Goal: Communication & Community: Share content

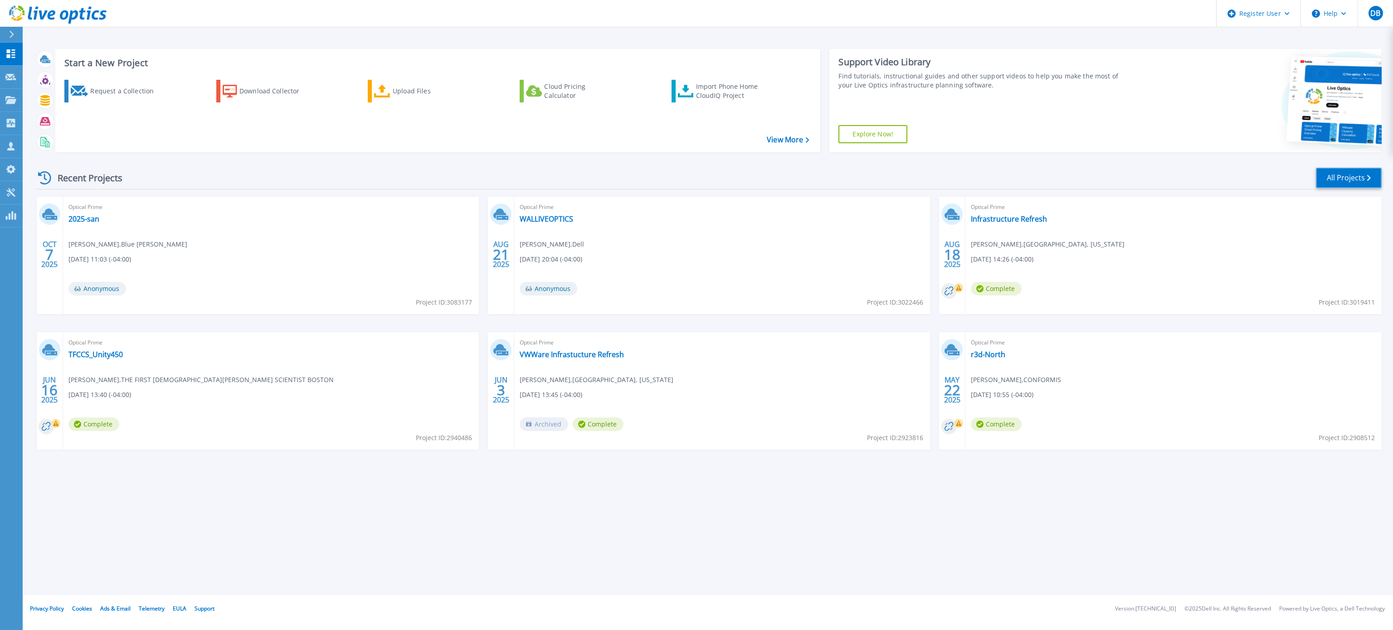
click at [1347, 172] on link "All Projects" at bounding box center [1349, 178] width 66 height 20
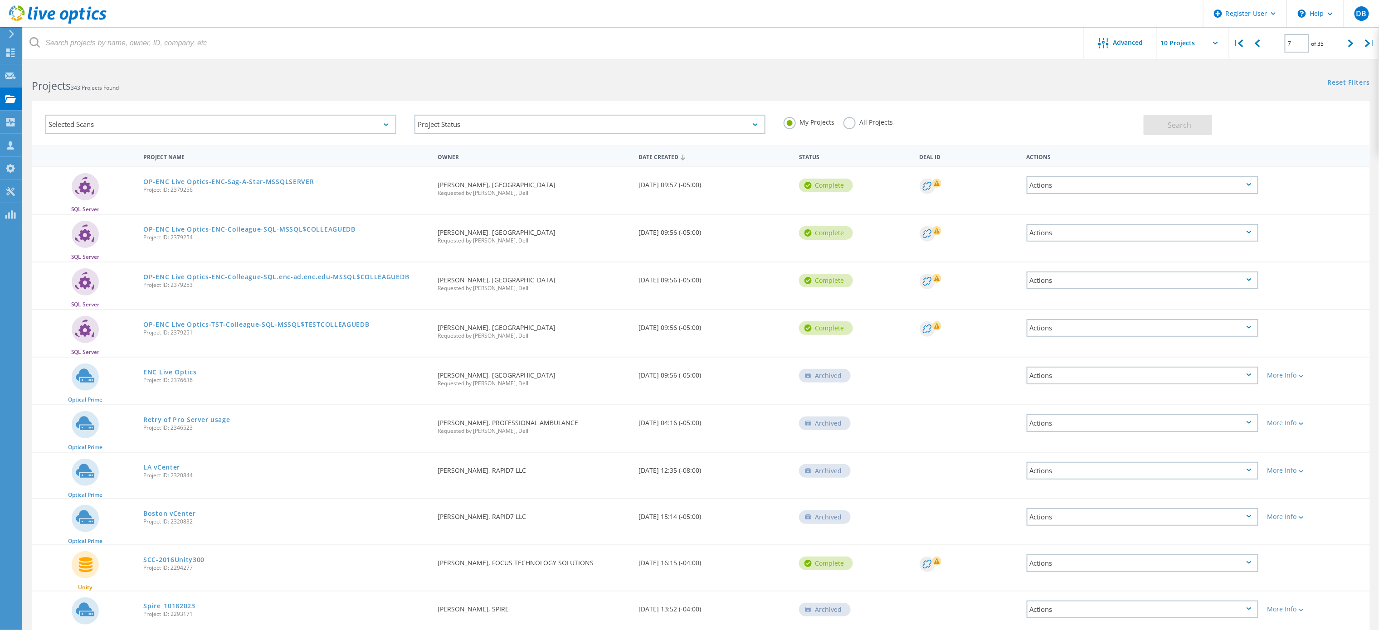
click at [665, 158] on div "Date Created" at bounding box center [714, 156] width 161 height 17
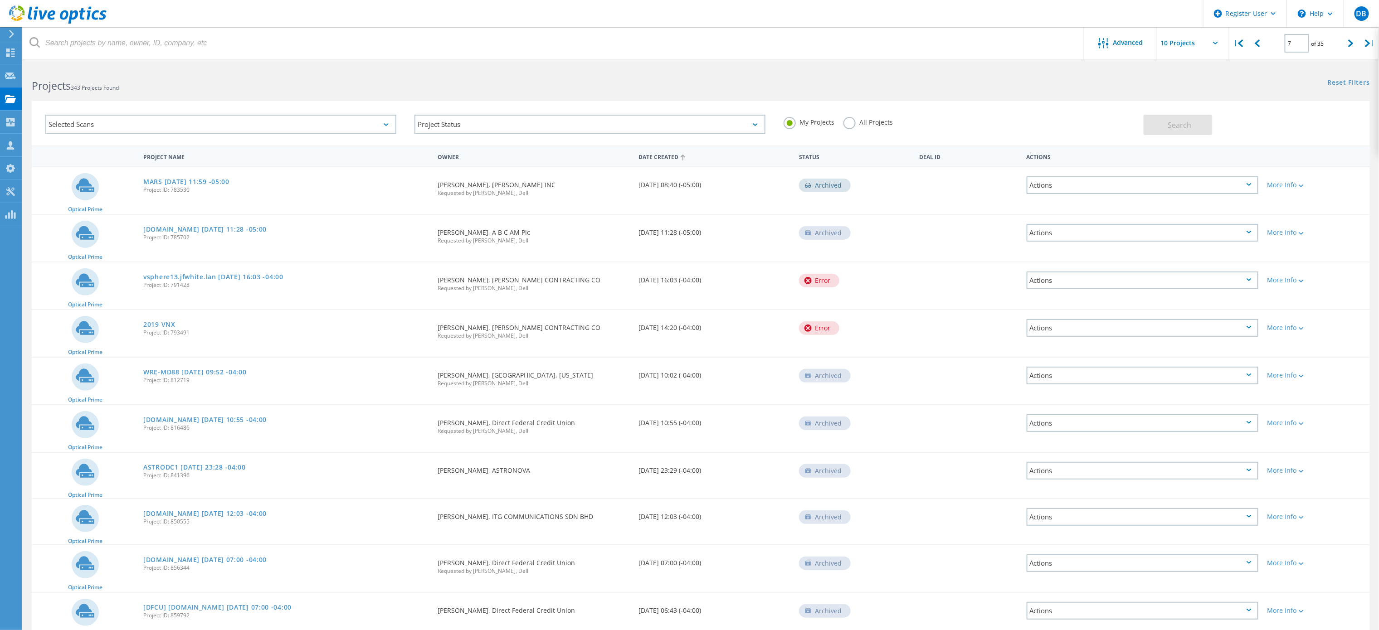
click at [665, 158] on div "Date Created" at bounding box center [714, 156] width 161 height 17
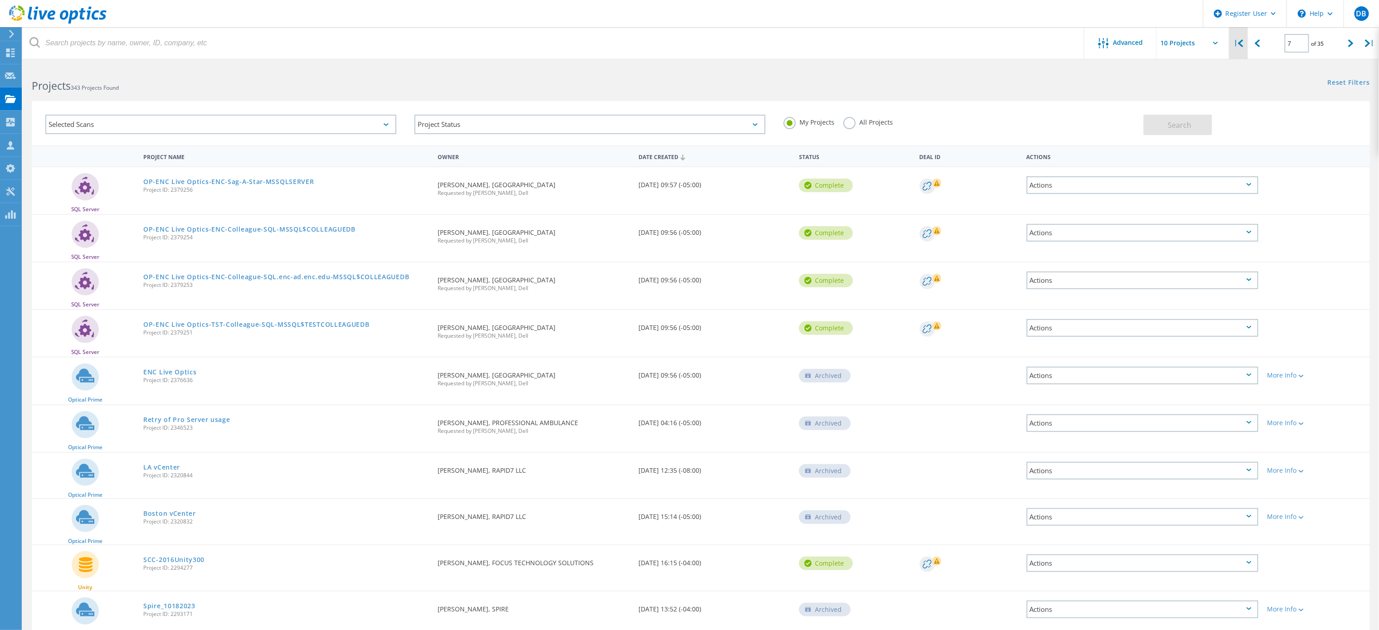
click at [1243, 37] on div "|" at bounding box center [1238, 43] width 19 height 32
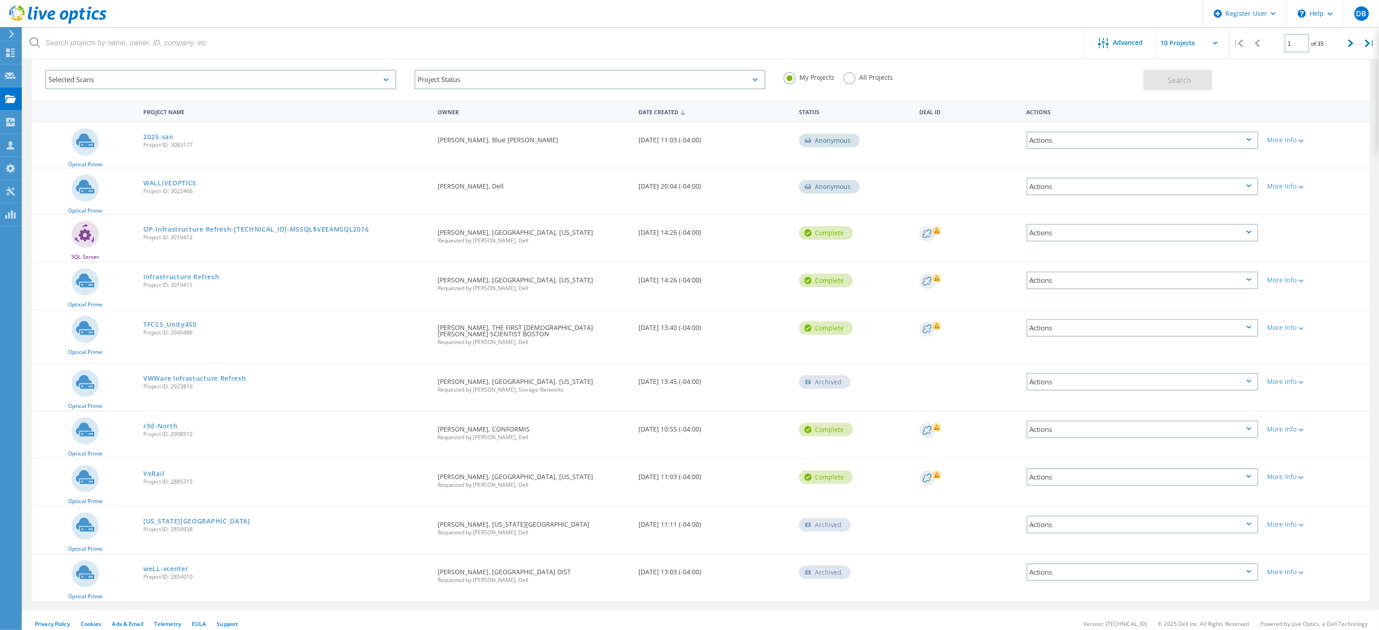
scroll to position [50, 0]
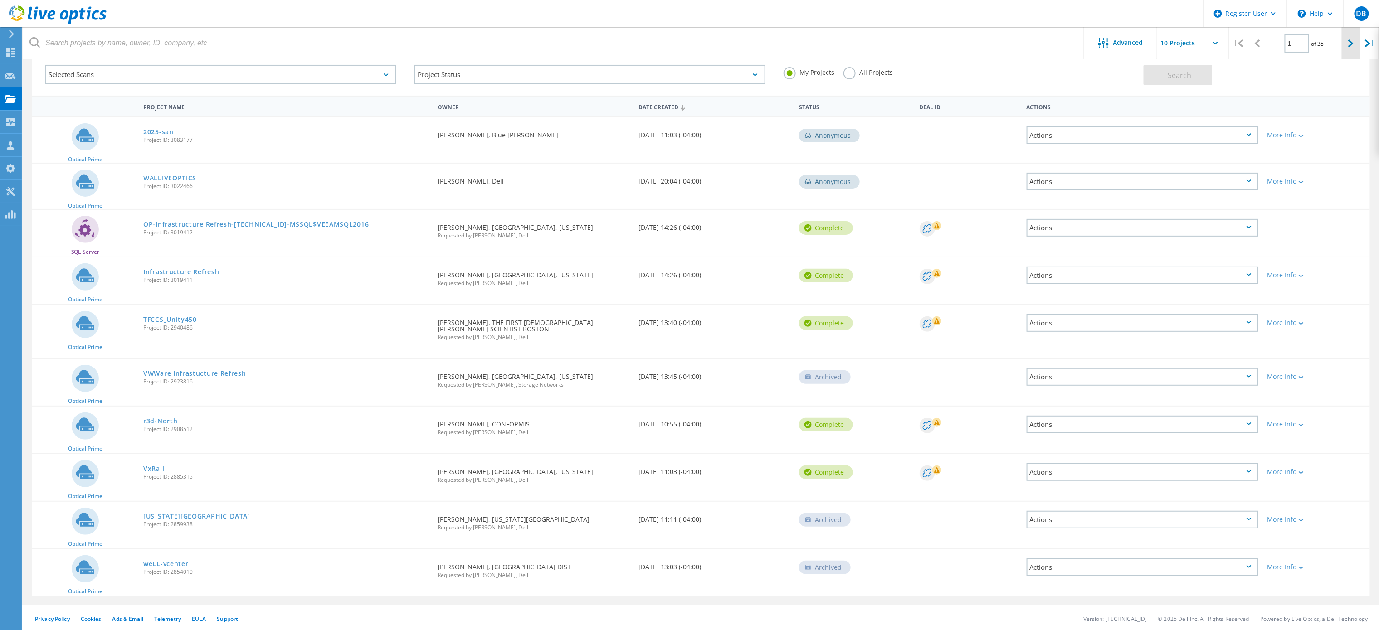
click at [1349, 47] on icon at bounding box center [1350, 43] width 5 height 8
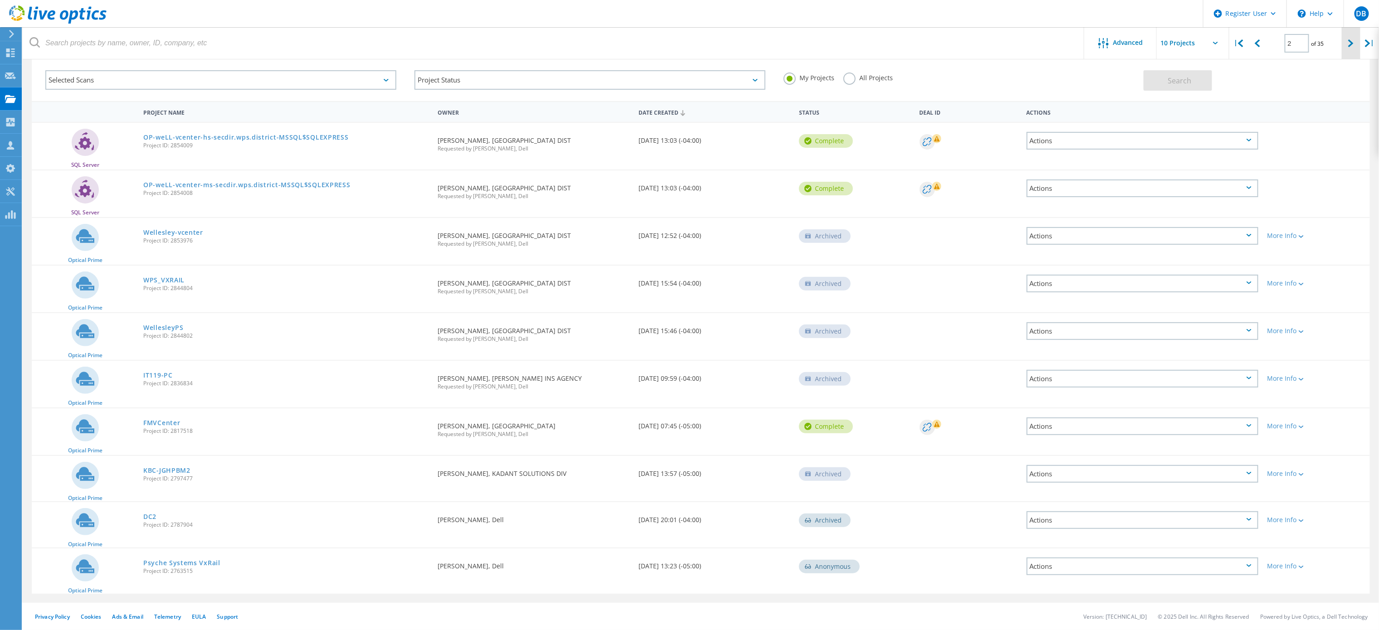
scroll to position [42, 0]
click at [1356, 42] on div at bounding box center [1351, 43] width 19 height 32
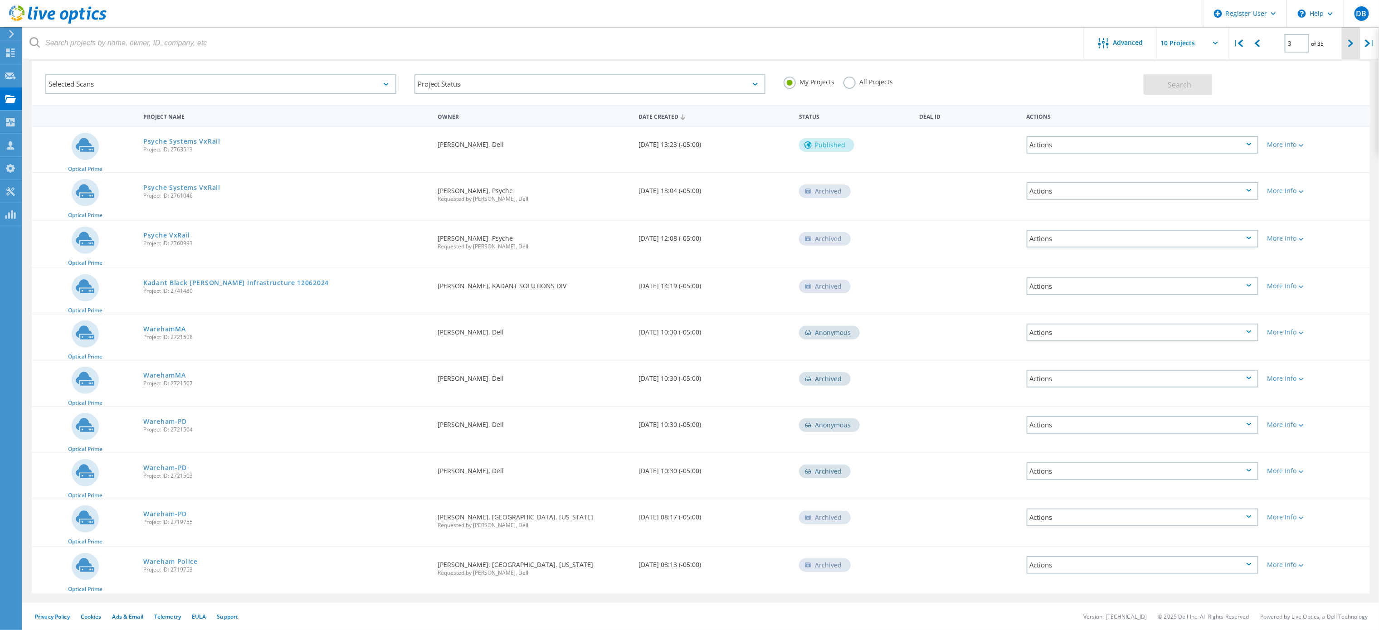
scroll to position [38, 0]
click at [1356, 42] on div at bounding box center [1351, 43] width 19 height 32
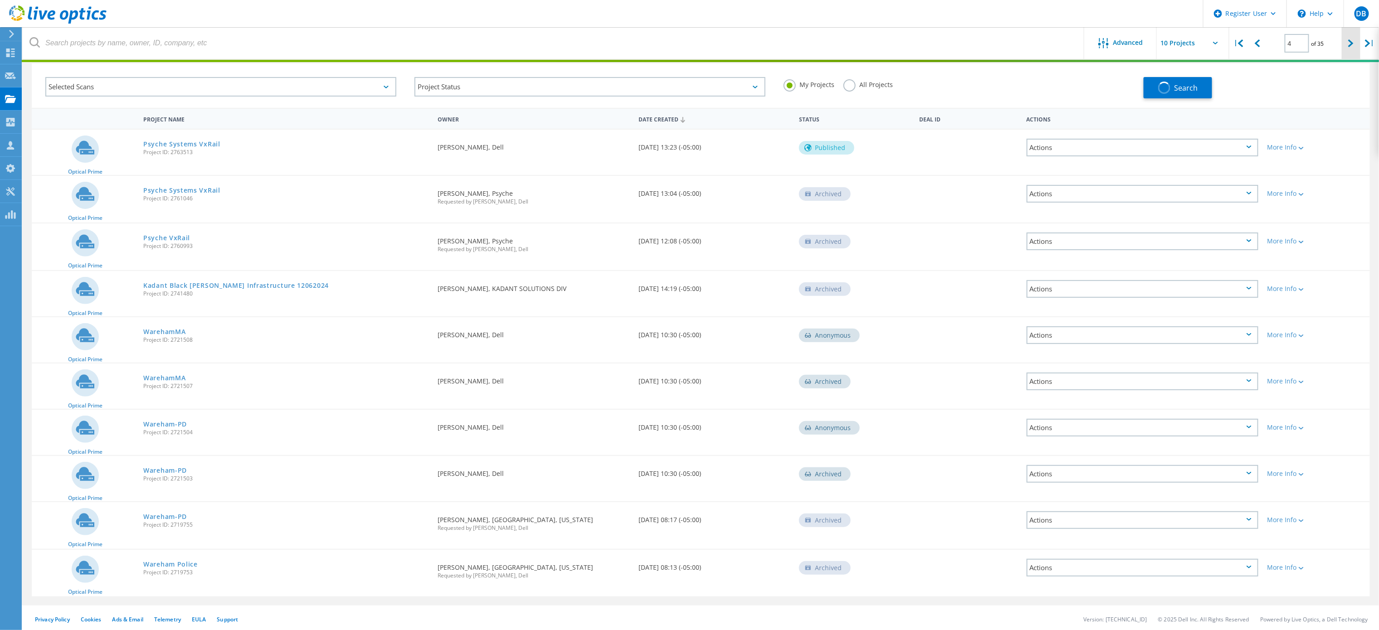
scroll to position [42, 0]
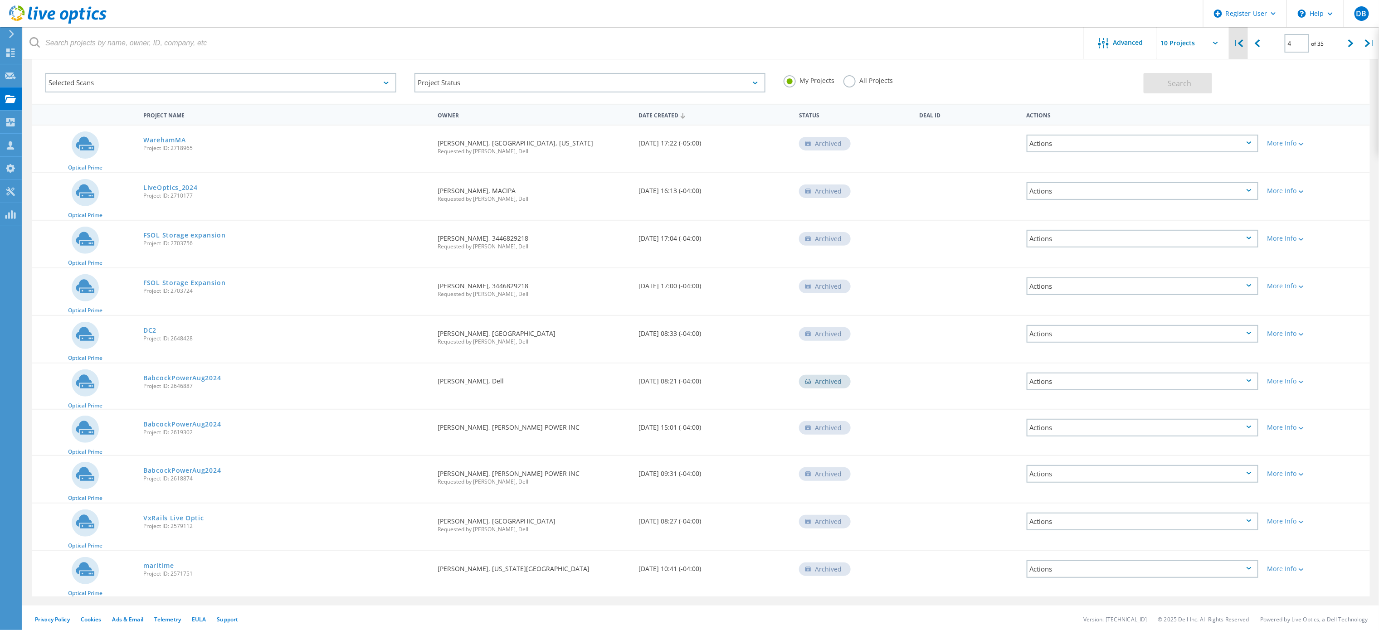
click at [1240, 42] on icon at bounding box center [1240, 43] width 5 height 8
type input "1"
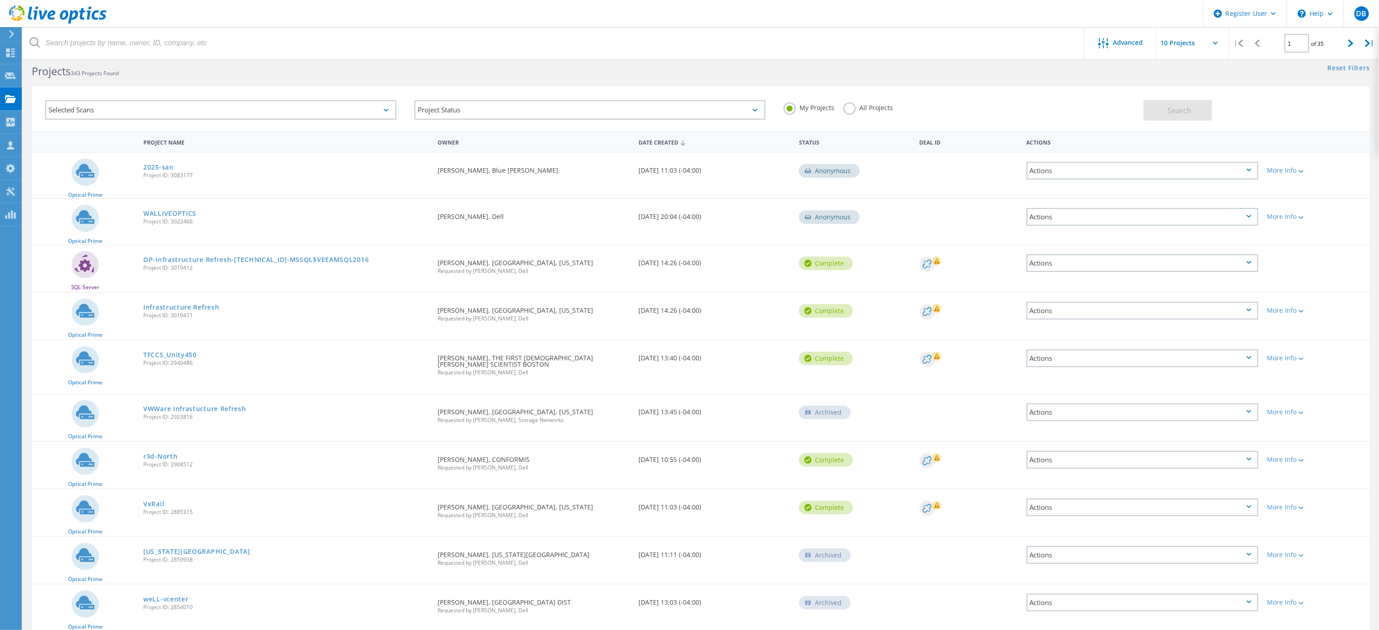
scroll to position [15, 0]
click at [165, 210] on link "WALLIVEOPTICS" at bounding box center [169, 213] width 53 height 6
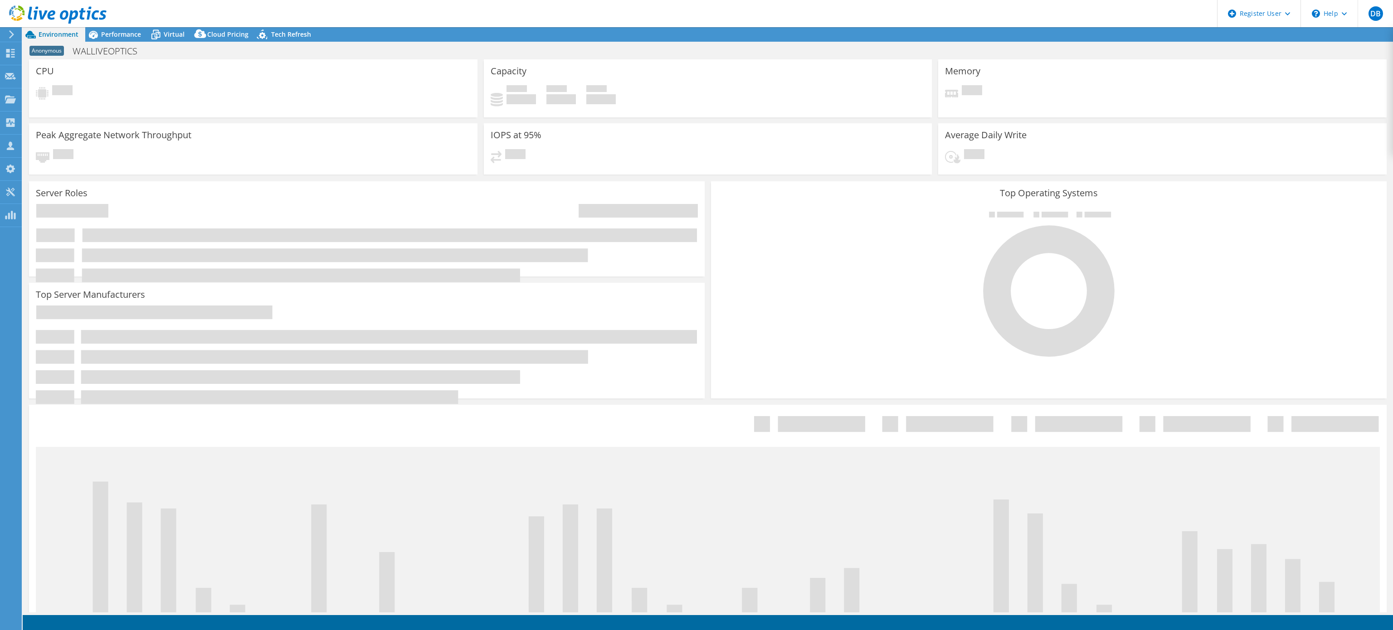
select select "USD"
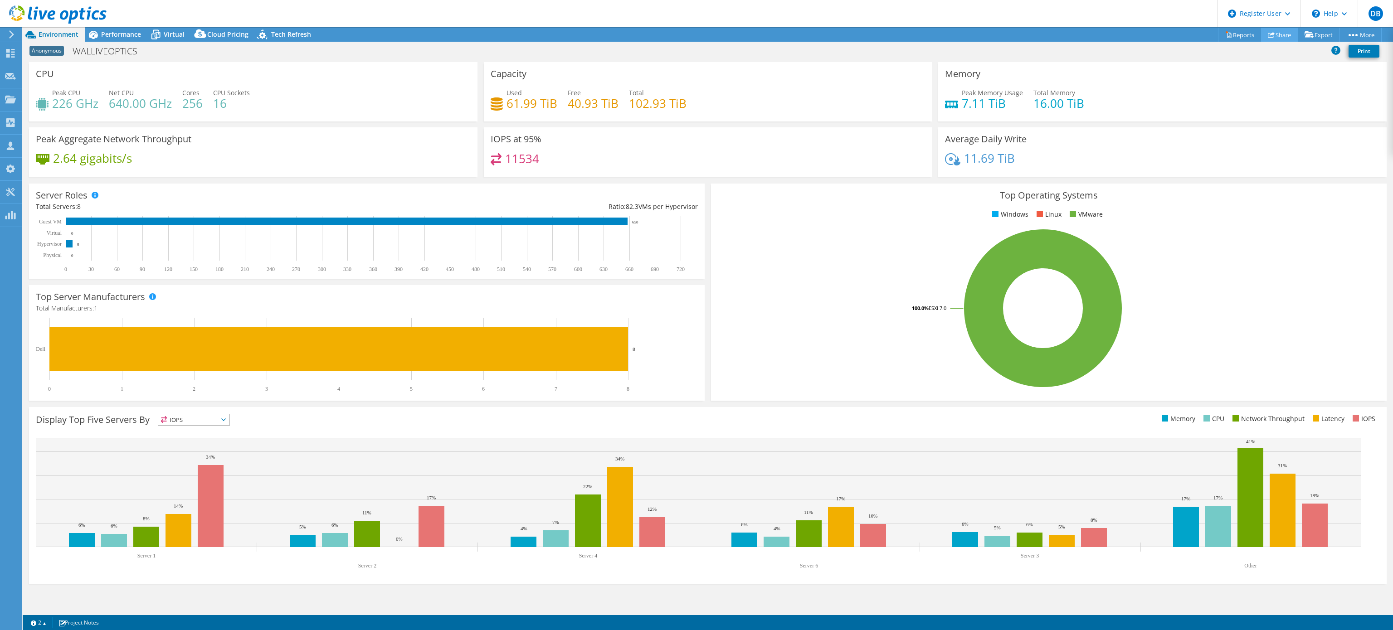
click at [1282, 40] on link "Share" at bounding box center [1279, 35] width 37 height 14
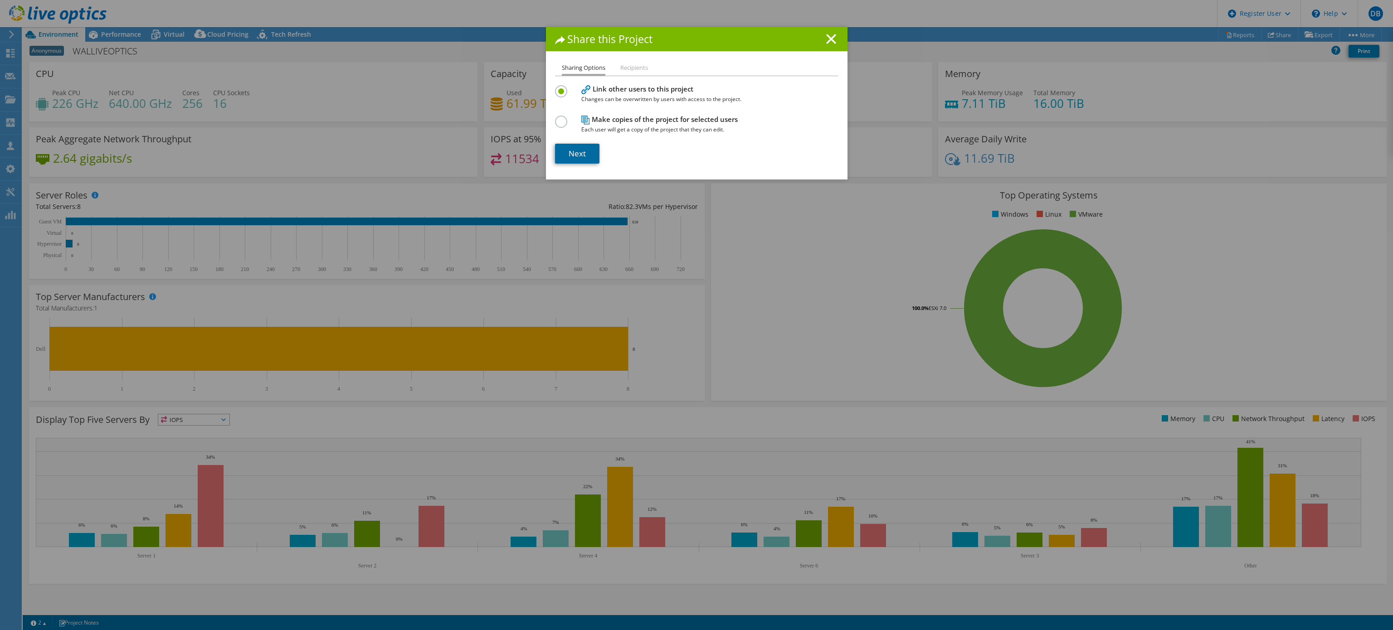
click at [576, 153] on link "Next" at bounding box center [577, 154] width 44 height 20
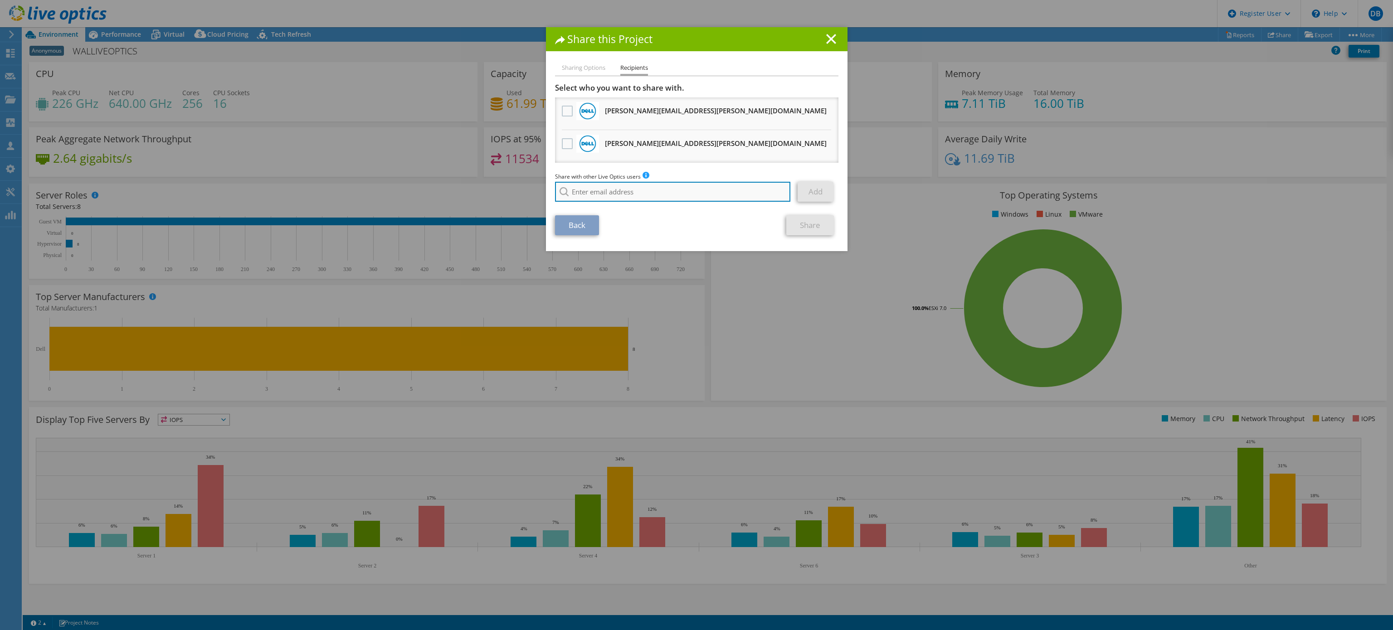
click at [668, 182] on input "search" at bounding box center [673, 192] width 236 height 20
type input "davor"
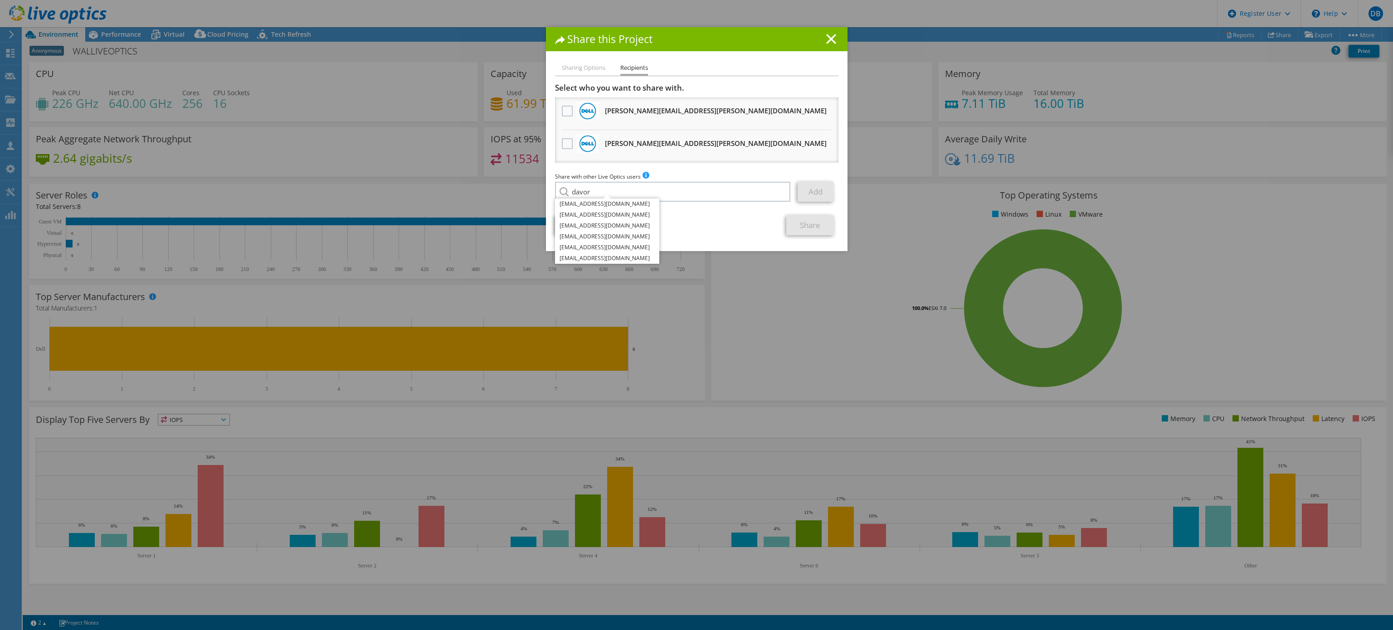
click at [700, 307] on div "Share this Project Sharing Options Recipients Link other users to this project …" at bounding box center [696, 315] width 1393 height 576
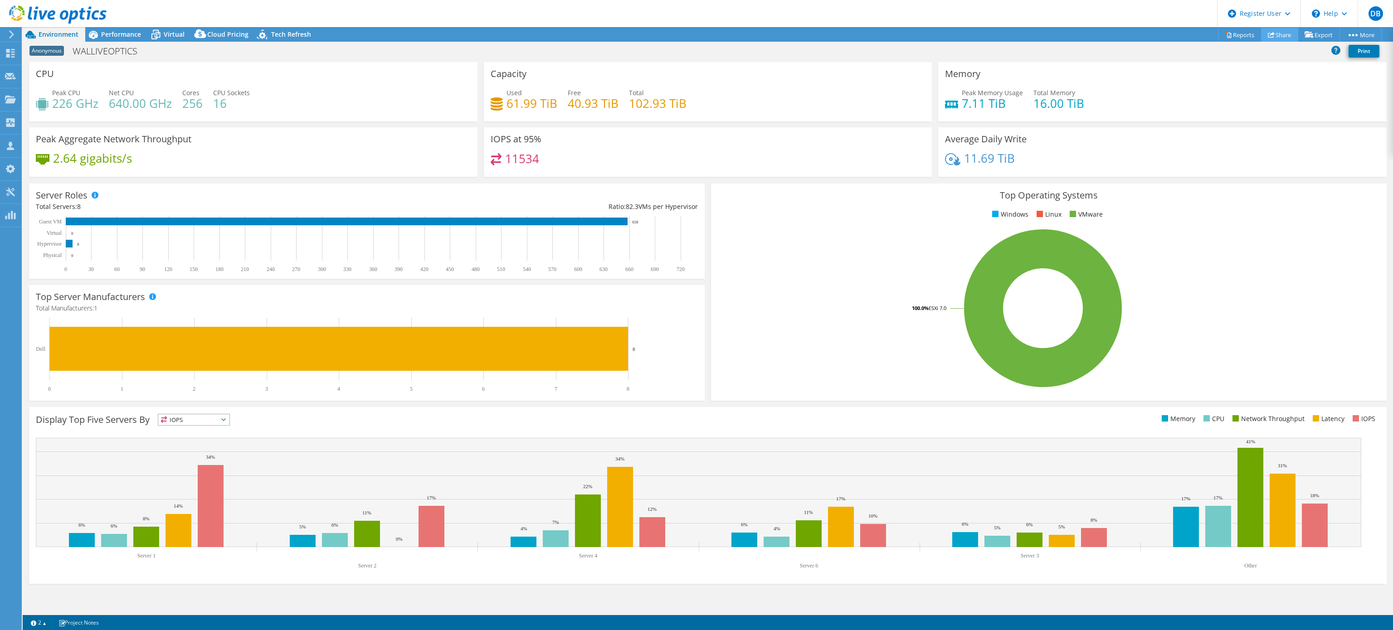
click at [1273, 33] on link "Share" at bounding box center [1279, 35] width 37 height 14
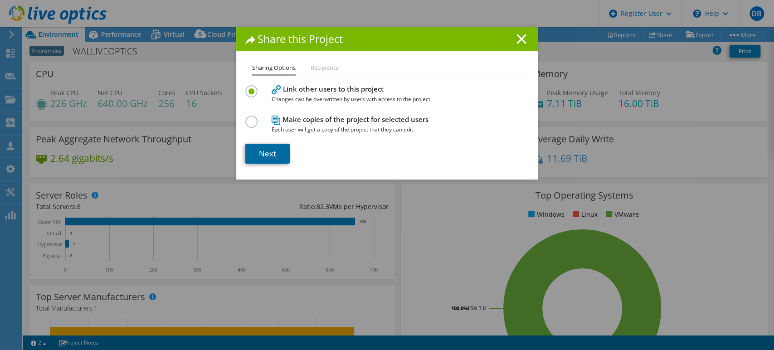
drag, startPoint x: 1280, startPoint y: 4, endPoint x: 268, endPoint y: 152, distance: 1022.4
click at [268, 152] on link "Next" at bounding box center [267, 154] width 44 height 20
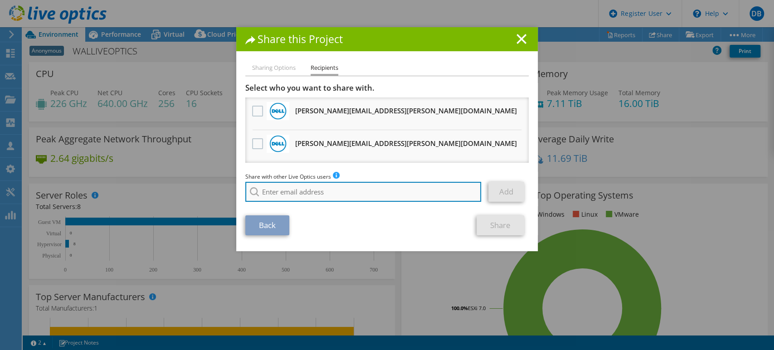
click at [346, 184] on input "search" at bounding box center [363, 192] width 236 height 20
type input "d"
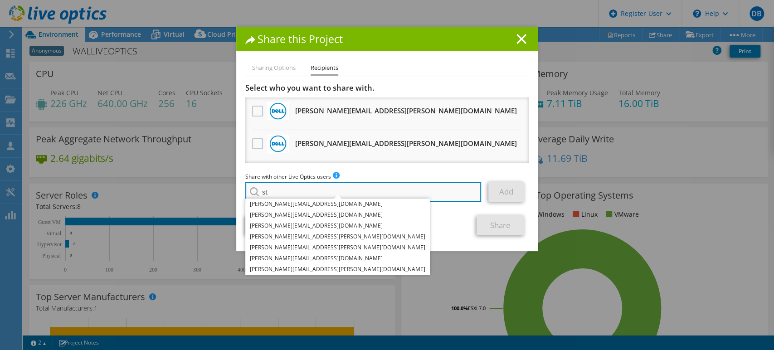
type input "s"
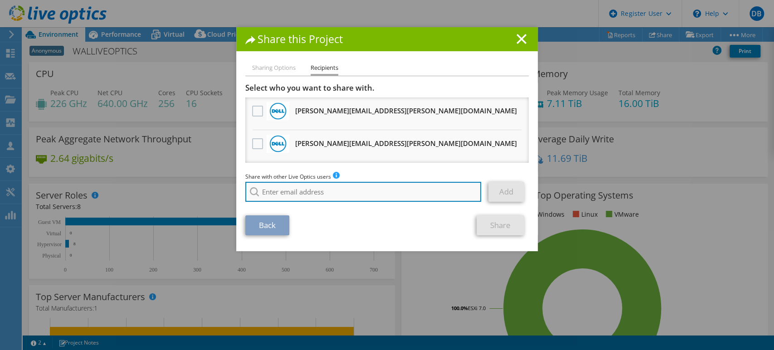
type input "s"
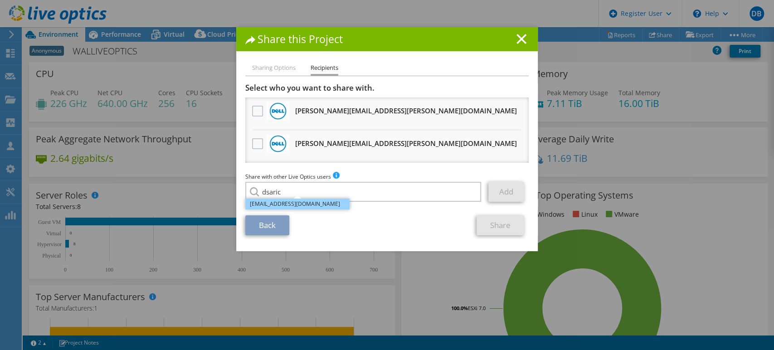
click at [307, 204] on li "dsaric@fortellc.com" at bounding box center [297, 204] width 104 height 11
type input "dsaric@fortellc.com"
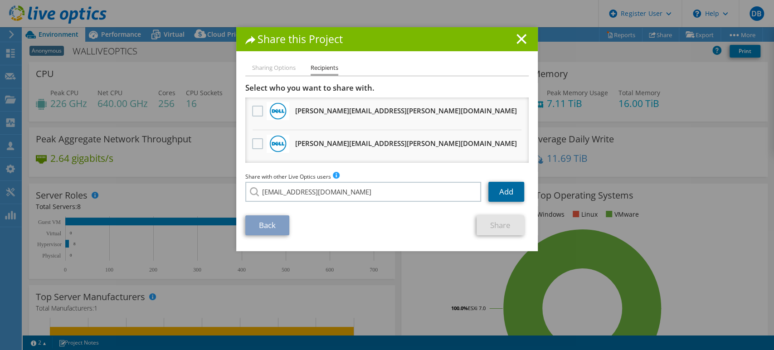
click at [502, 195] on link "Add" at bounding box center [506, 192] width 36 height 20
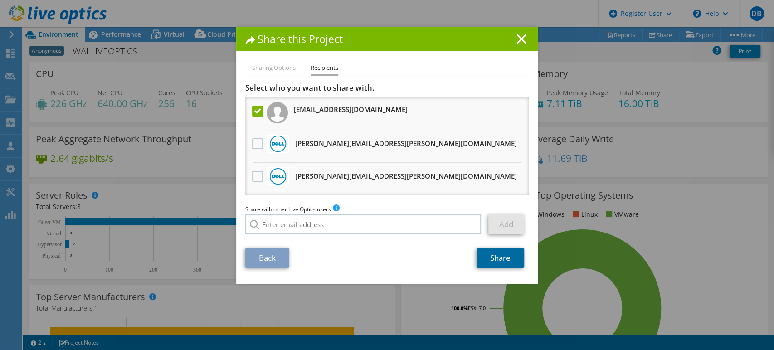
click at [498, 256] on link "Share" at bounding box center [501, 258] width 48 height 20
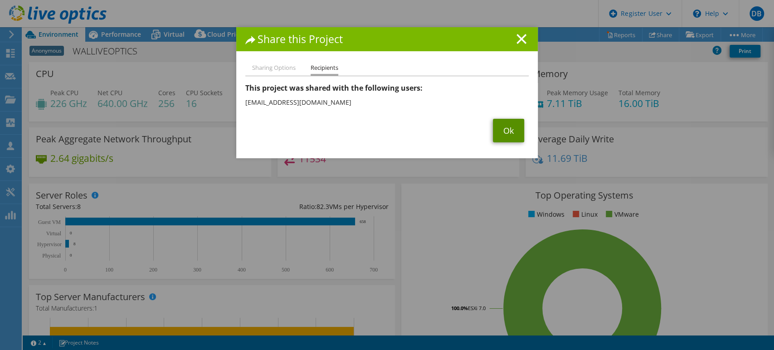
click at [513, 131] on link "Ok" at bounding box center [508, 131] width 31 height 24
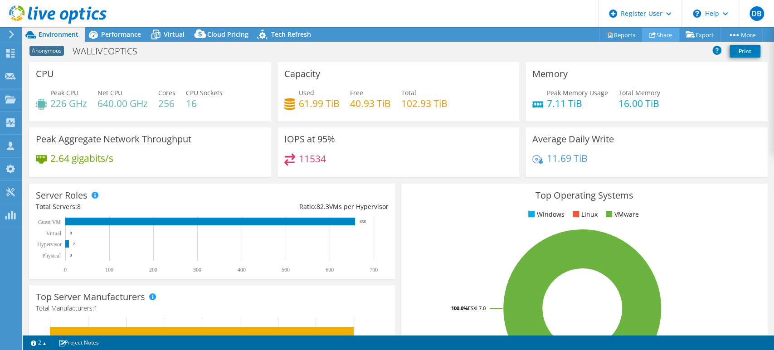
click at [660, 33] on link "Share" at bounding box center [660, 35] width 37 height 14
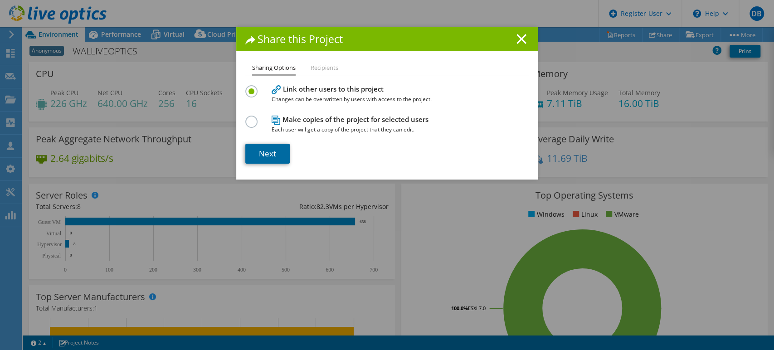
click at [260, 148] on link "Next" at bounding box center [267, 154] width 44 height 20
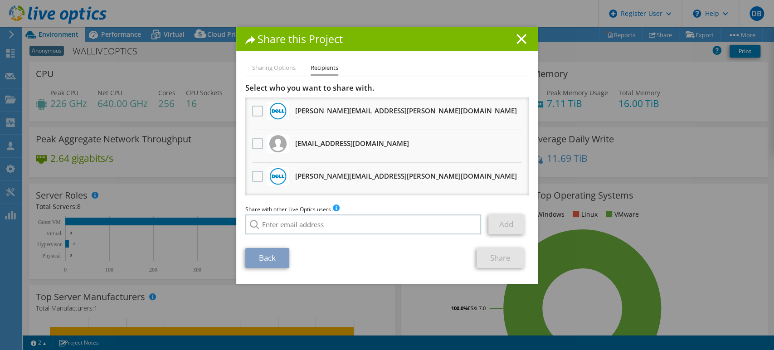
click at [286, 213] on div "Share with other Live Optics users Enter a single email address and click add. …" at bounding box center [386, 221] width 283 height 34
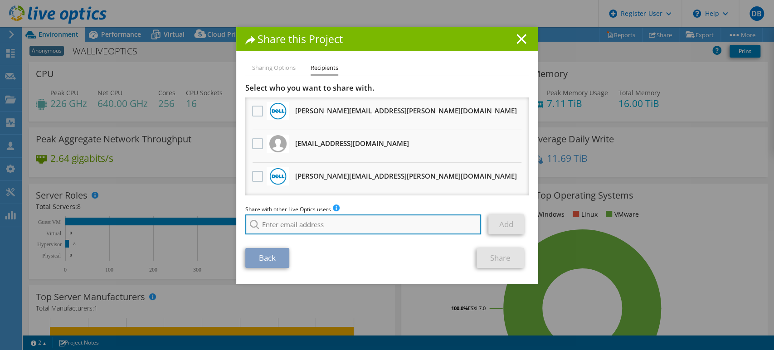
click at [283, 227] on input "search" at bounding box center [363, 224] width 236 height 20
type input "szg"
drag, startPoint x: 315, startPoint y: 224, endPoint x: 205, endPoint y: 228, distance: 109.8
click at [205, 228] on div "Share this Project Sharing Options Recipients Link other users to this project …" at bounding box center [387, 175] width 774 height 296
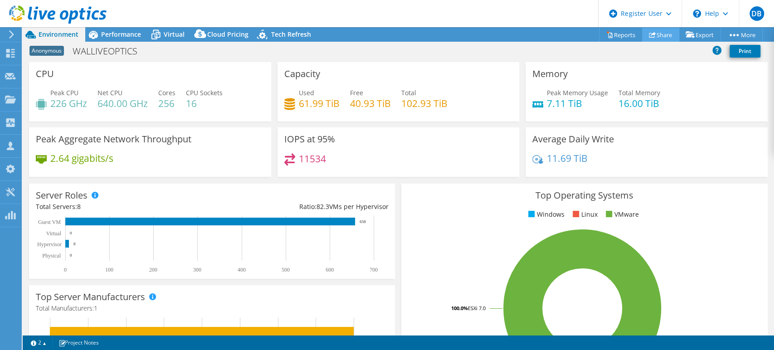
click at [663, 34] on link "Share" at bounding box center [660, 35] width 37 height 14
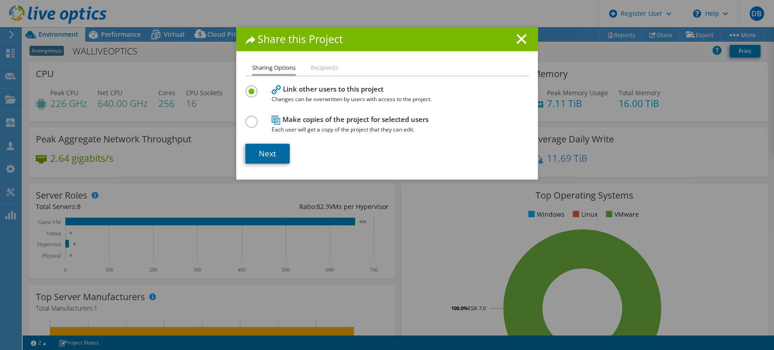
click at [273, 144] on link "Next" at bounding box center [267, 154] width 44 height 20
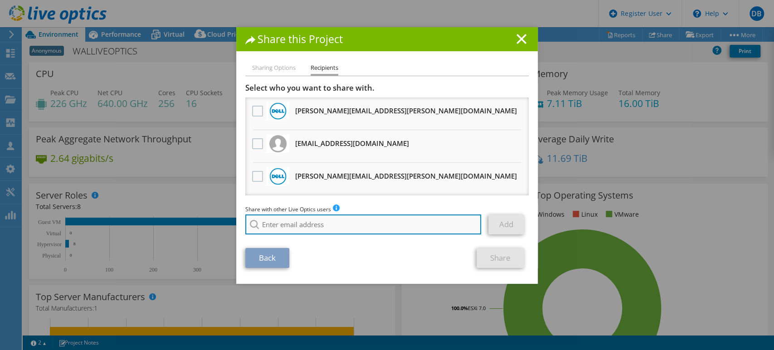
click at [276, 219] on input "search" at bounding box center [363, 224] width 236 height 20
paste input "[EMAIL_ADDRESS][DOMAIN_NAME]"
type input "[EMAIL_ADDRESS][DOMAIN_NAME]"
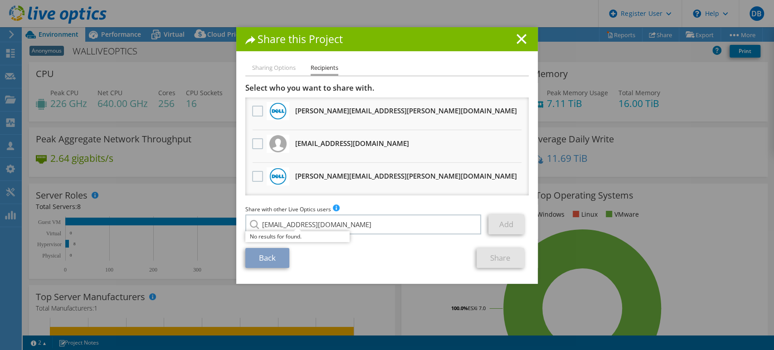
click at [388, 260] on div "Back Share" at bounding box center [386, 258] width 283 height 20
click at [436, 240] on section "Select who you want to share with. Monica.Pena@Dell.com Will receive an anonymo…" at bounding box center [386, 175] width 283 height 185
click at [522, 34] on h1 "Share this Project" at bounding box center [386, 39] width 283 height 10
click at [521, 36] on line at bounding box center [521, 38] width 9 height 9
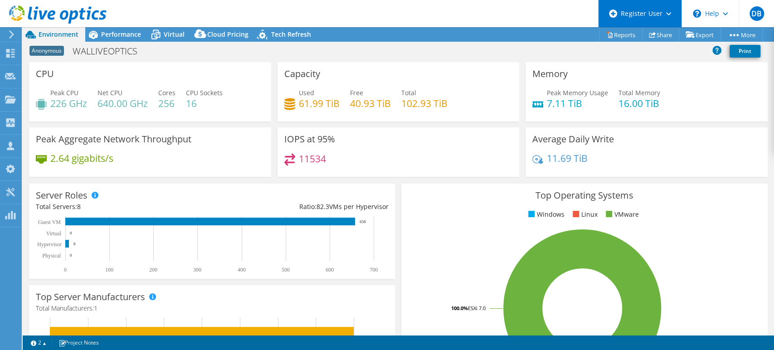
click at [641, 18] on div "Register User" at bounding box center [639, 13] width 83 height 27
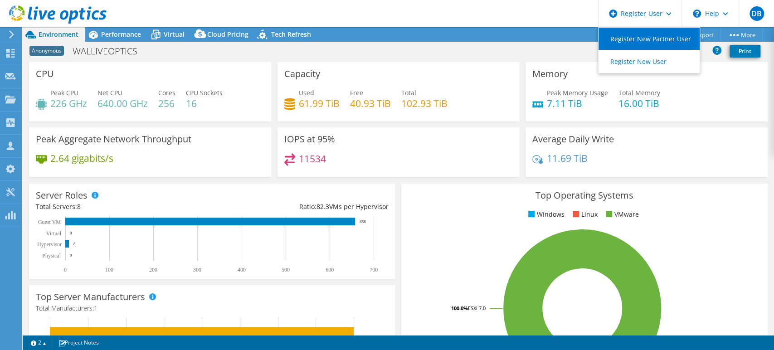
click at [628, 40] on link "Register New Partner User" at bounding box center [648, 39] width 101 height 22
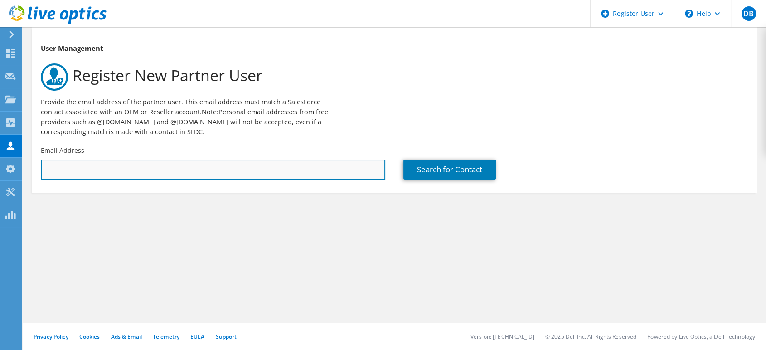
click at [251, 160] on input "text" at bounding box center [213, 170] width 345 height 20
paste input "[EMAIL_ADDRESS][DOMAIN_NAME]"
type input "[EMAIL_ADDRESS][DOMAIN_NAME]"
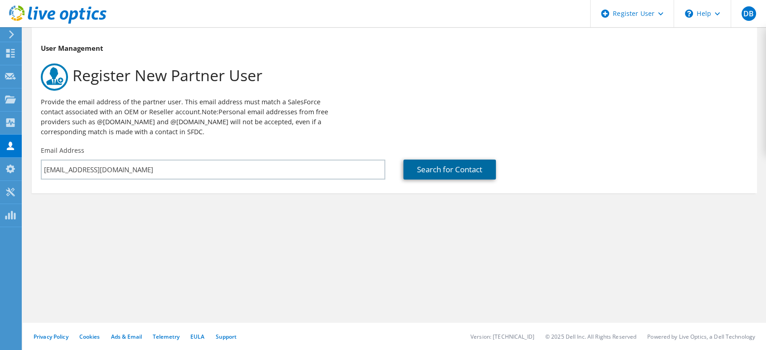
click at [464, 173] on link "Search for Contact" at bounding box center [450, 170] width 92 height 20
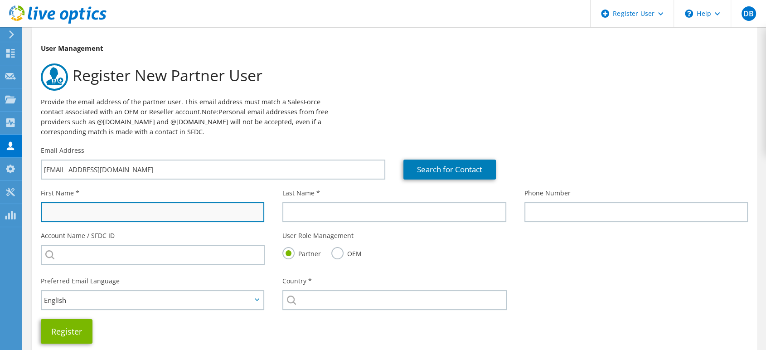
click at [164, 215] on input "text" at bounding box center [153, 212] width 224 height 20
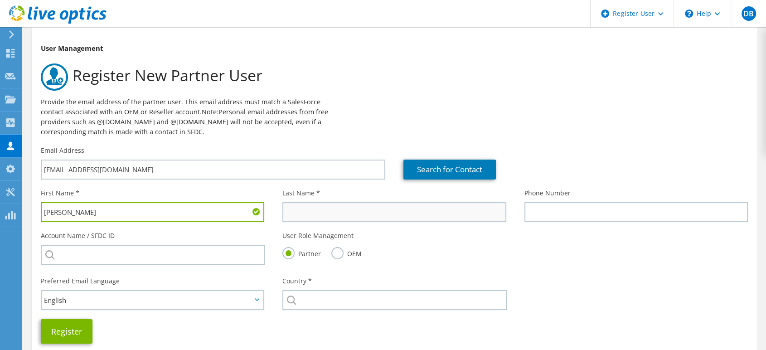
type input "[PERSON_NAME]"
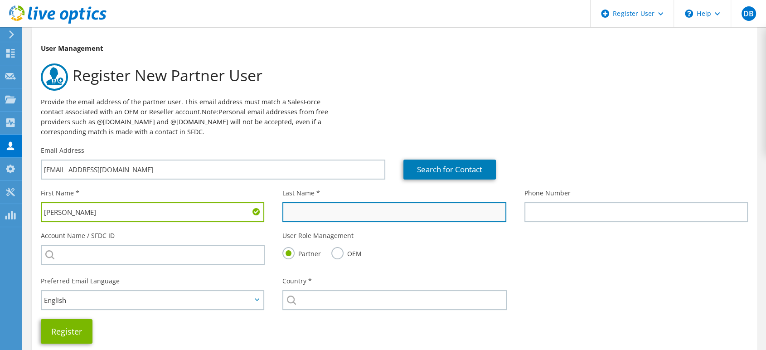
click at [331, 209] on input "text" at bounding box center [394, 212] width 224 height 20
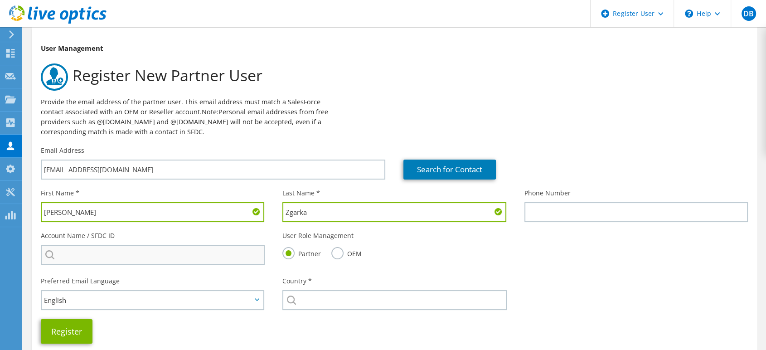
type input "Zgarka"
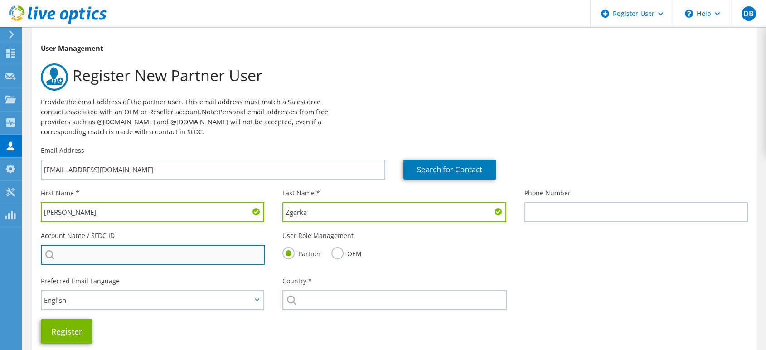
click at [137, 258] on input "search" at bounding box center [153, 255] width 224 height 20
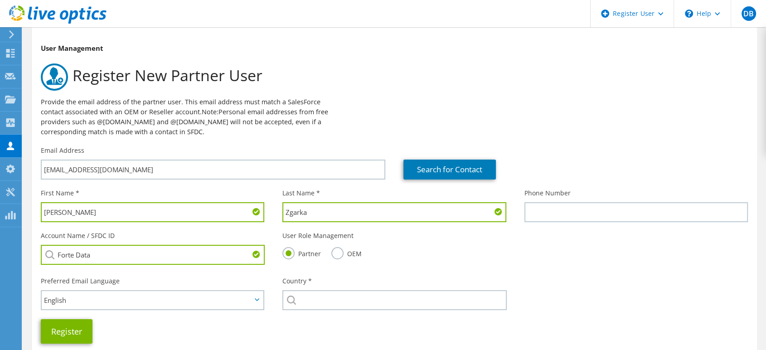
click at [113, 264] on li "FORTE DATA SOLUTIONS : 3465289859" at bounding box center [95, 261] width 108 height 11
type input "FORTE DATA SOLUTIONS : 3465289859"
click at [61, 331] on button "Register" at bounding box center [67, 331] width 52 height 24
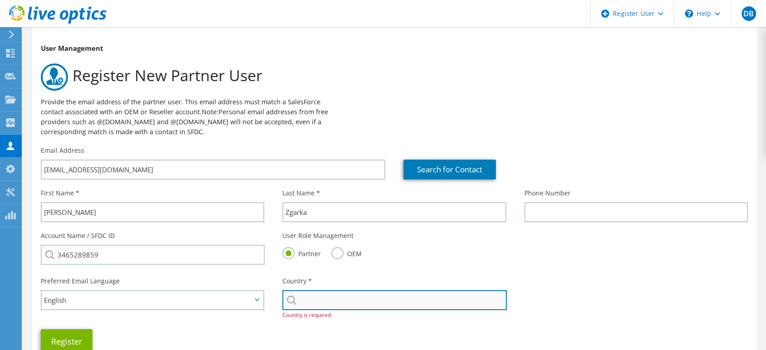
click at [414, 296] on input "text" at bounding box center [394, 300] width 224 height 20
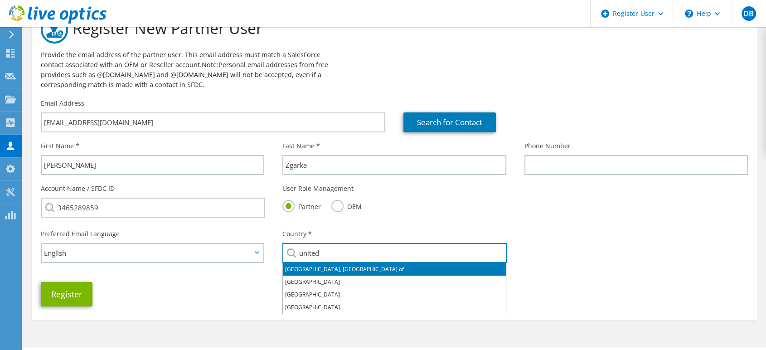
scroll to position [72, 0]
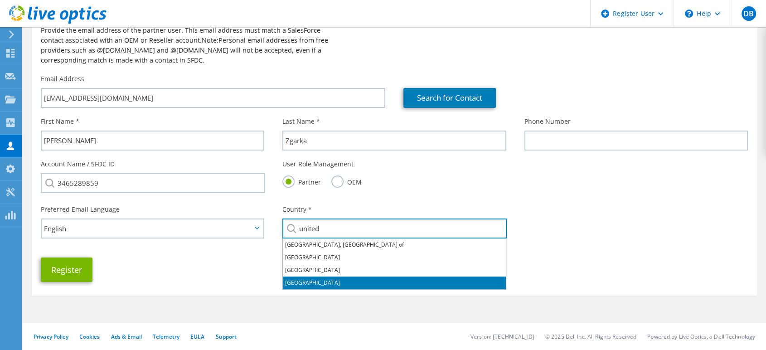
click at [326, 282] on li "[GEOGRAPHIC_DATA]" at bounding box center [394, 283] width 223 height 13
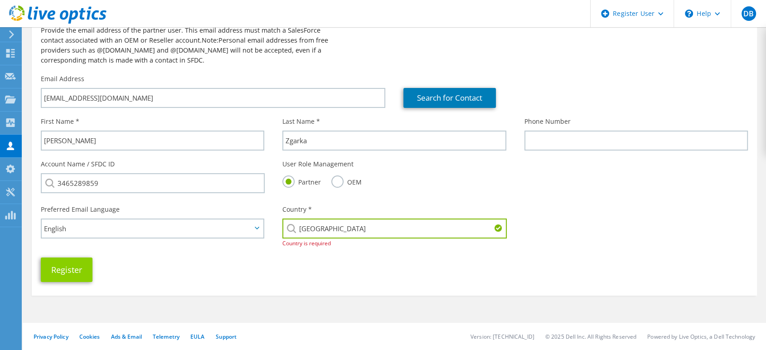
type input "[GEOGRAPHIC_DATA]"
click at [63, 272] on button "Register" at bounding box center [67, 270] width 52 height 24
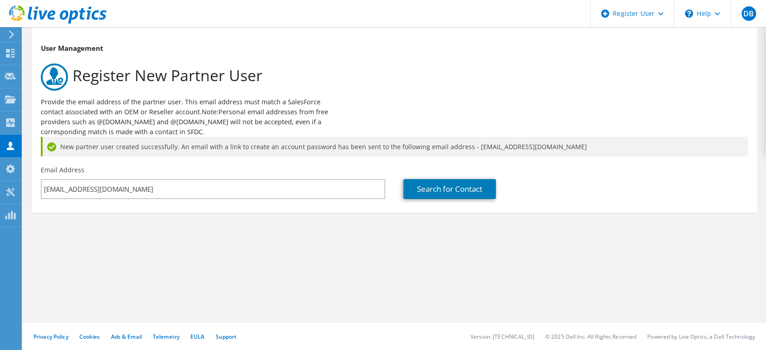
click at [61, 16] on use at bounding box center [57, 14] width 97 height 18
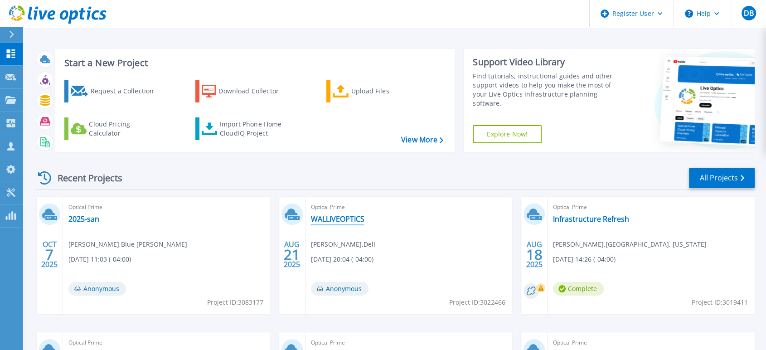
click at [355, 219] on link "WALLIVEOPTICS" at bounding box center [338, 218] width 54 height 9
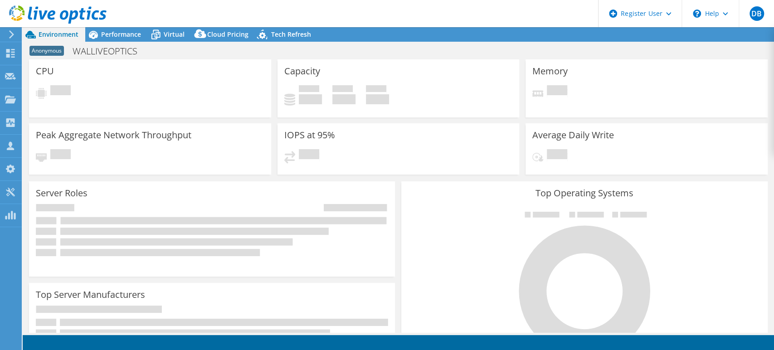
select select "USD"
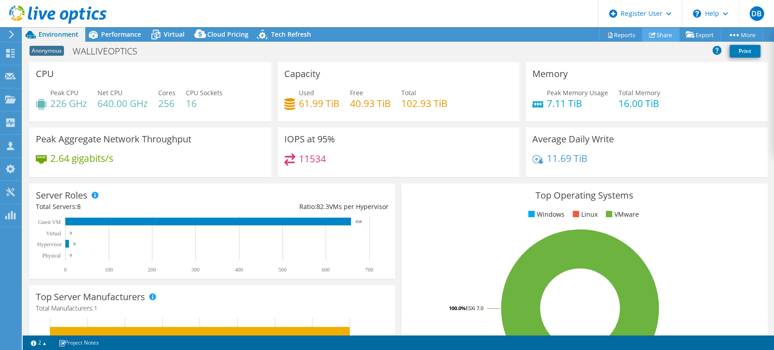
click at [662, 32] on link "Share" at bounding box center [660, 35] width 37 height 14
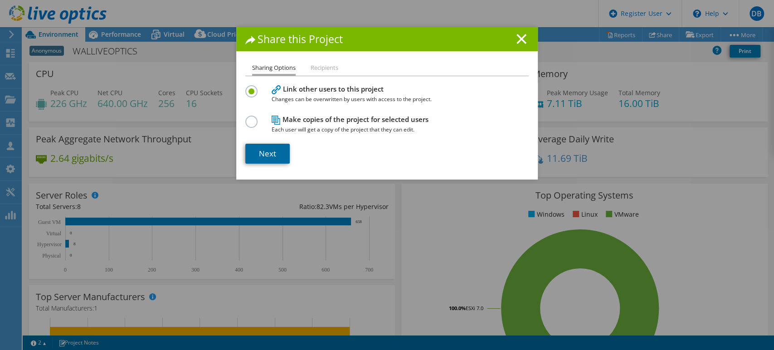
click at [272, 151] on link "Next" at bounding box center [267, 154] width 44 height 20
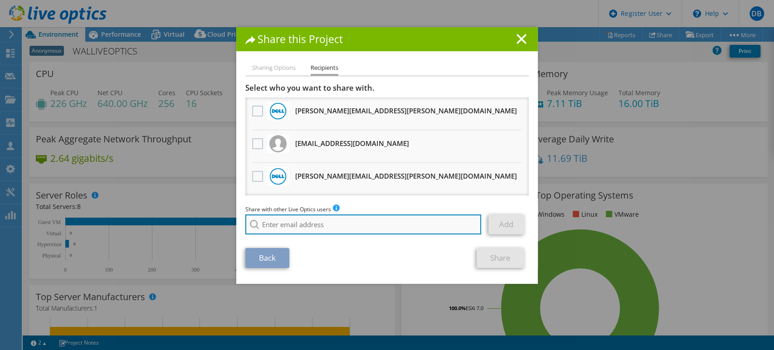
click at [277, 228] on input "search" at bounding box center [363, 224] width 236 height 20
paste input "[EMAIL_ADDRESS][DOMAIN_NAME]"
type input "[EMAIL_ADDRESS][DOMAIN_NAME]"
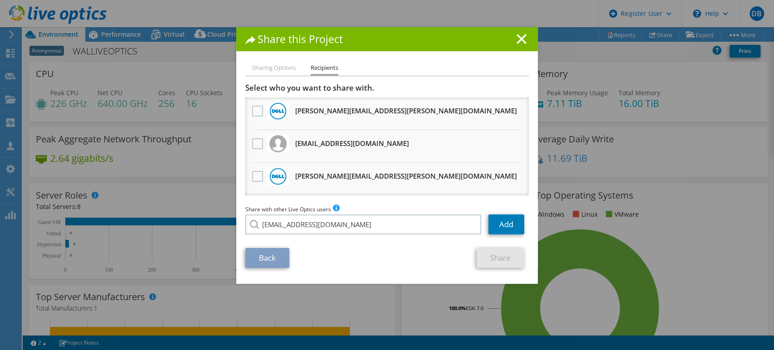
click at [271, 236] on div "Share with other Live Optics users Enter a single email address and click add. …" at bounding box center [386, 221] width 283 height 34
click at [504, 223] on link "Add" at bounding box center [506, 224] width 36 height 20
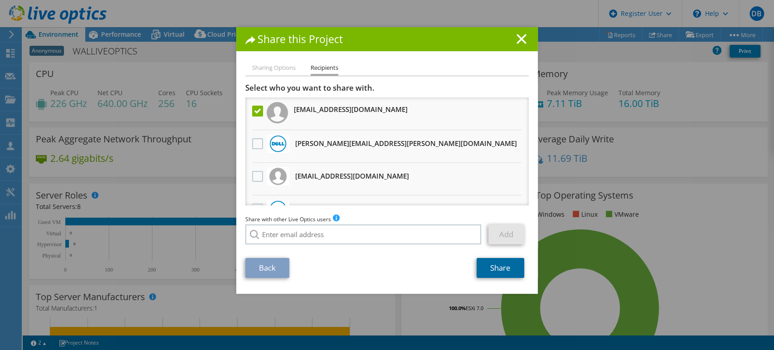
click at [496, 263] on link "Share" at bounding box center [501, 268] width 48 height 20
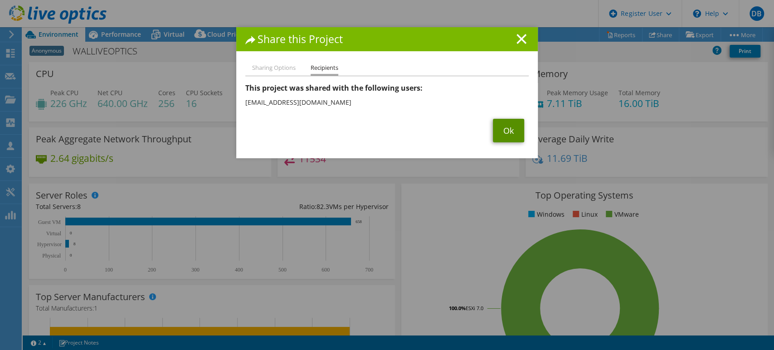
click at [506, 138] on link "Ok" at bounding box center [508, 131] width 31 height 24
